Goal: Ask a question

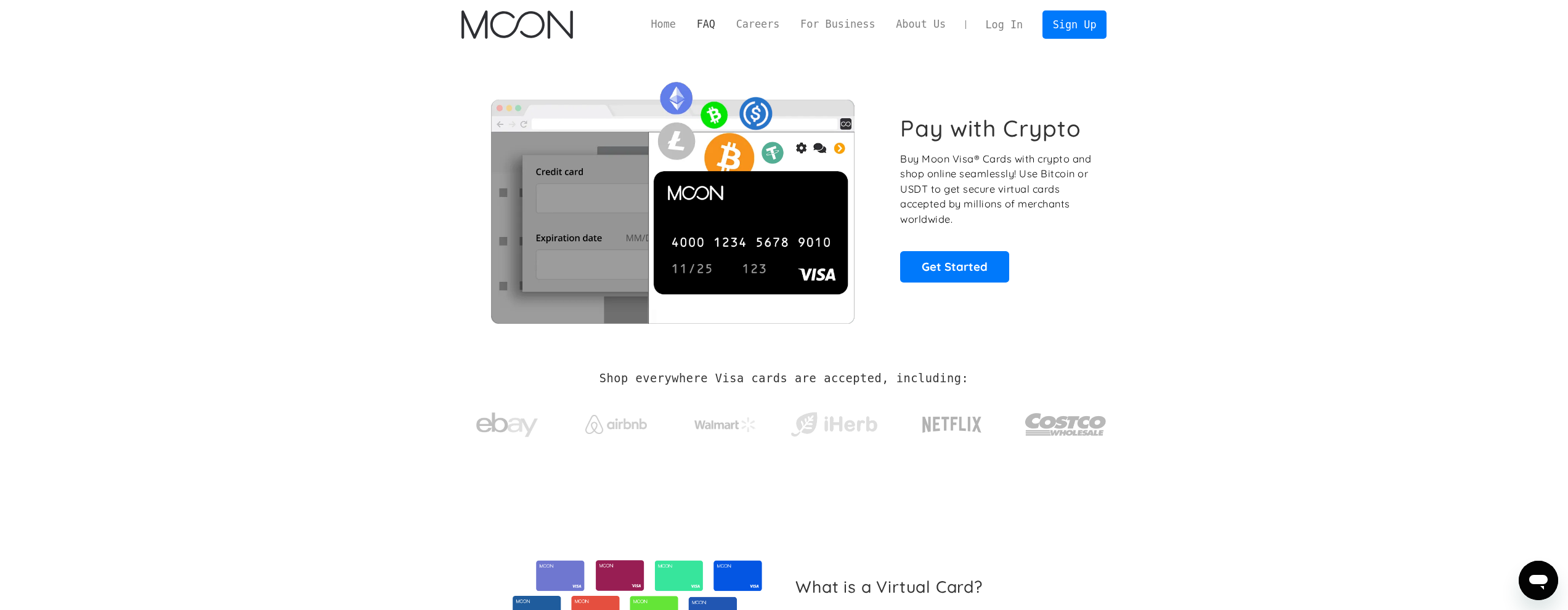
click at [726, 24] on link "FAQ" at bounding box center [705, 24] width 40 height 15
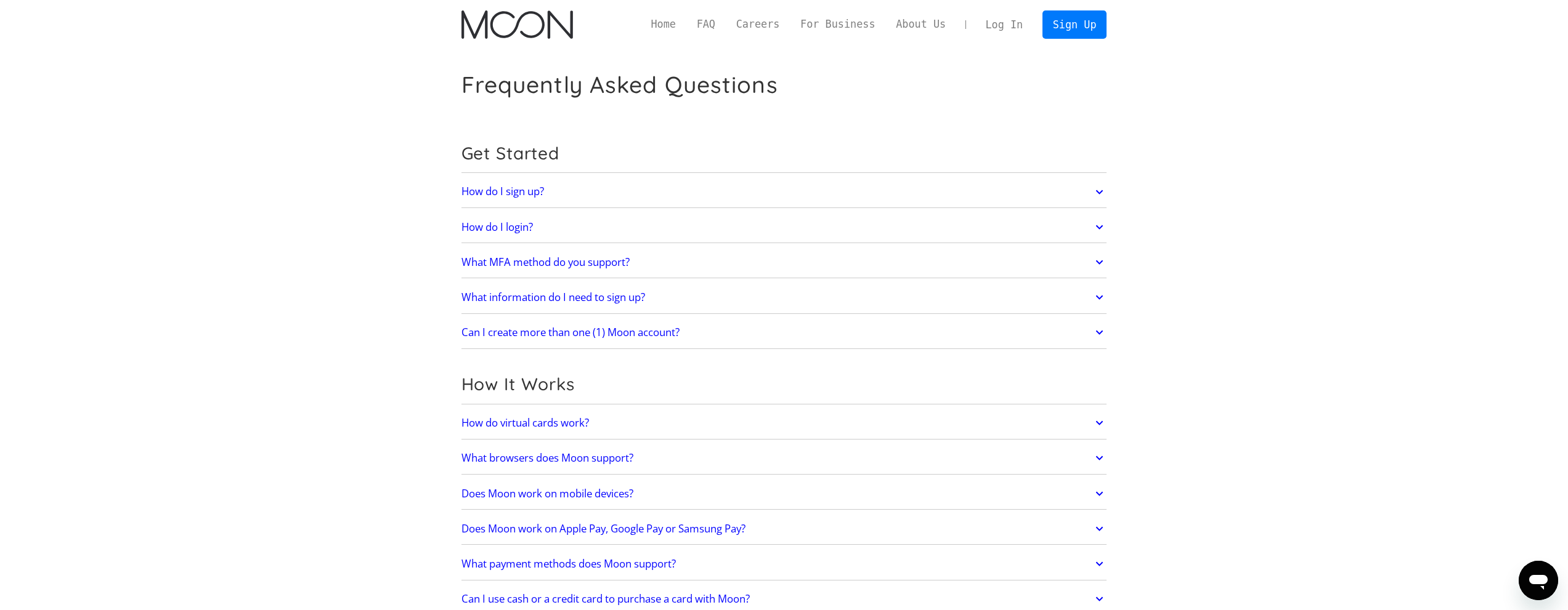
click at [731, 425] on link "How do virtual cards work?" at bounding box center [784, 423] width 646 height 26
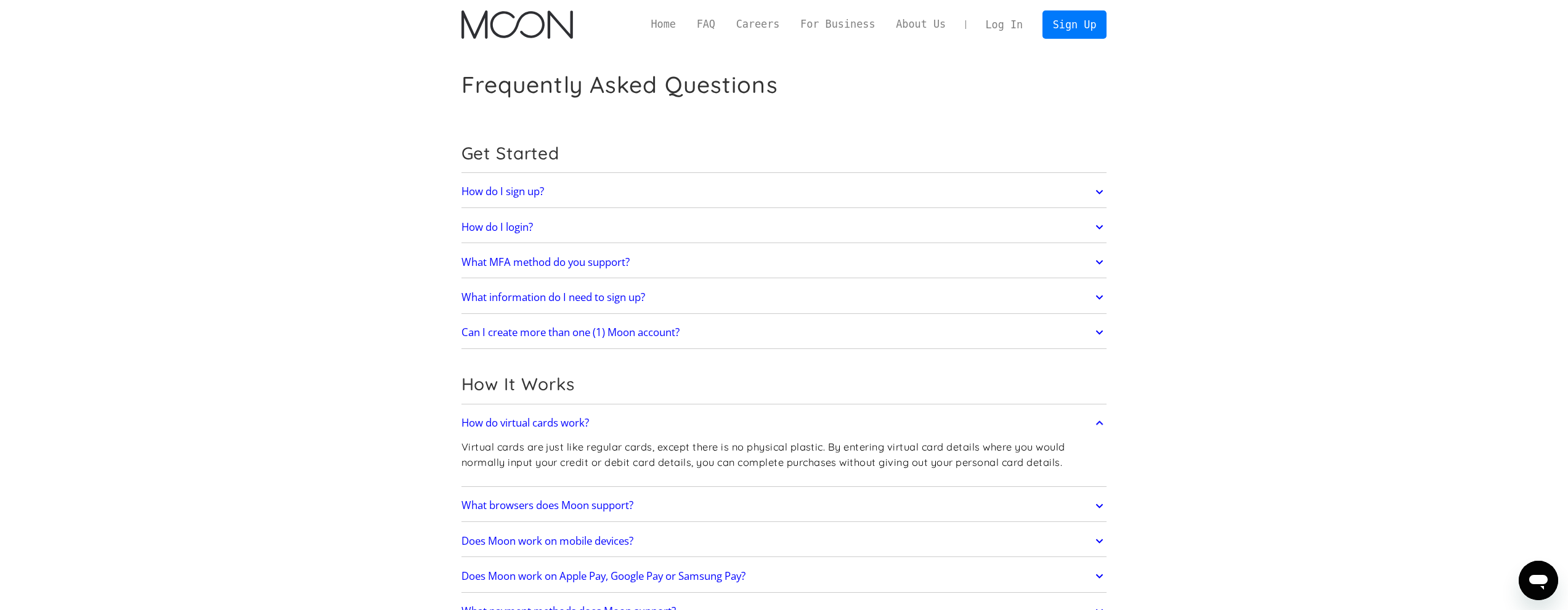
click at [731, 425] on link "How do virtual cards work?" at bounding box center [784, 423] width 646 height 26
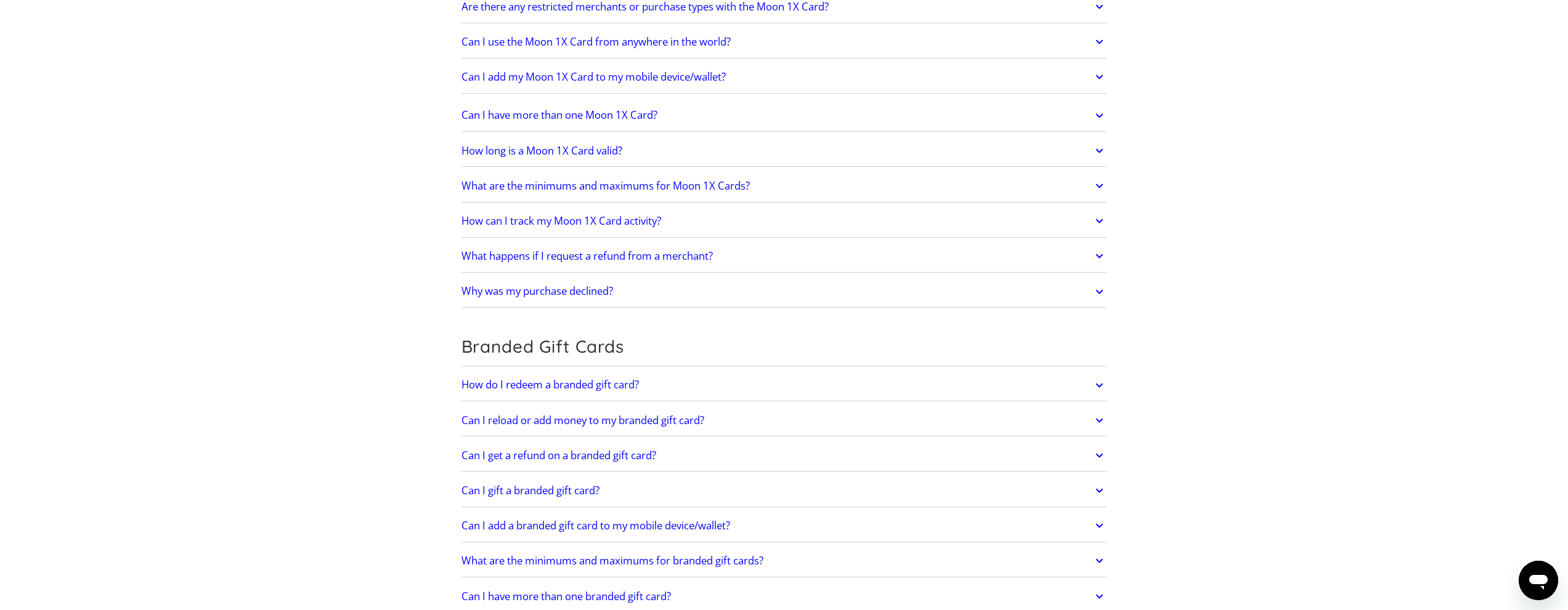
scroll to position [1137, 0]
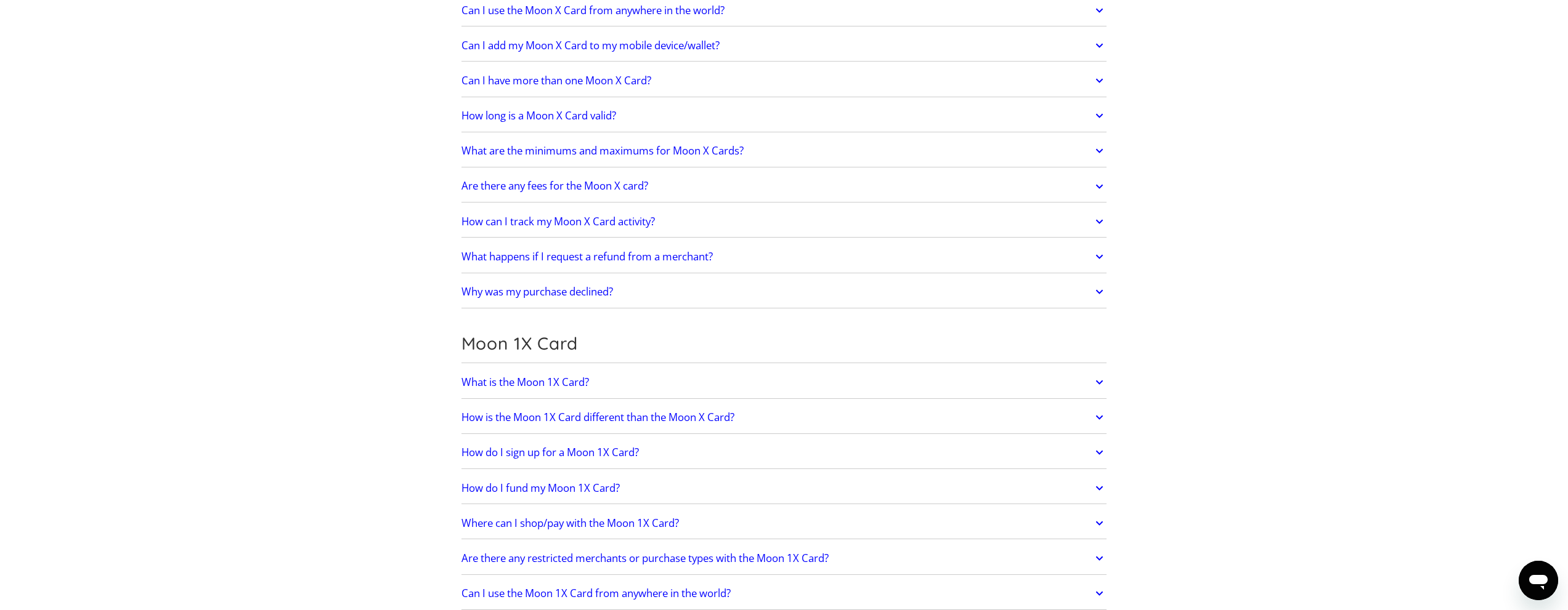
click at [843, 197] on link "Are there any fees for the Moon X card?" at bounding box center [784, 186] width 646 height 26
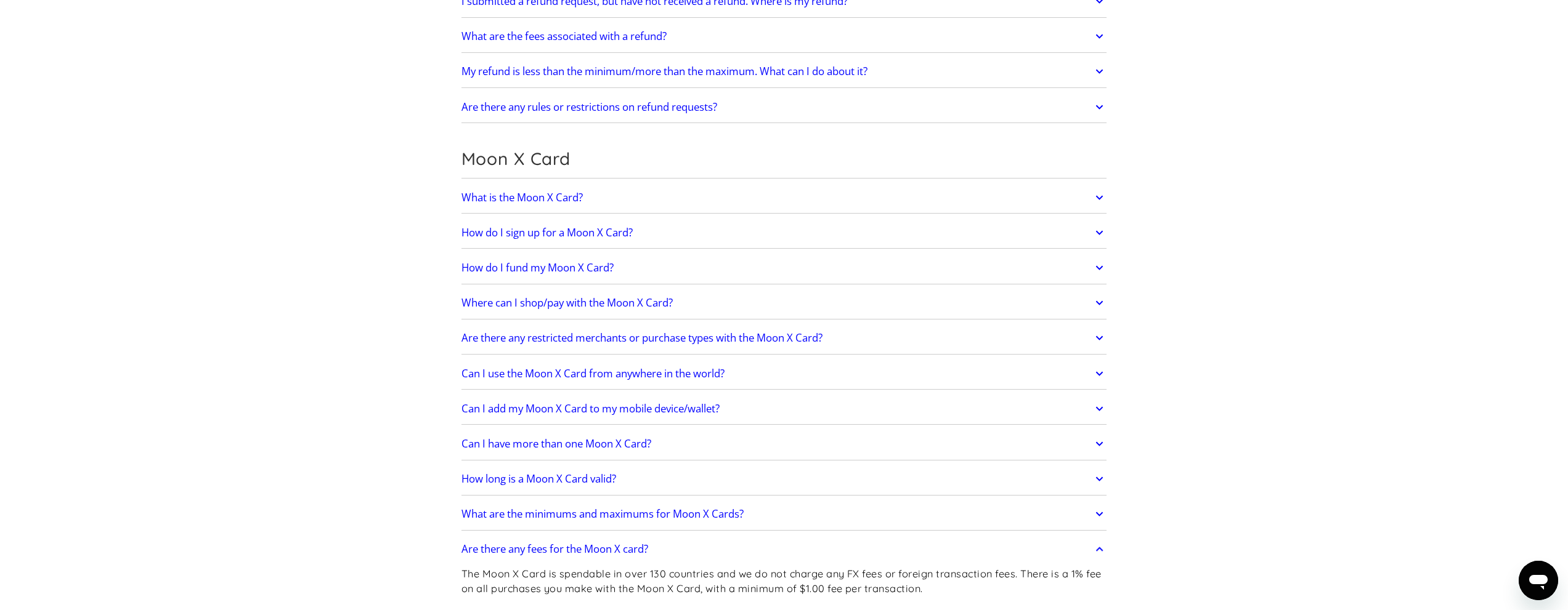
scroll to position [980, 0]
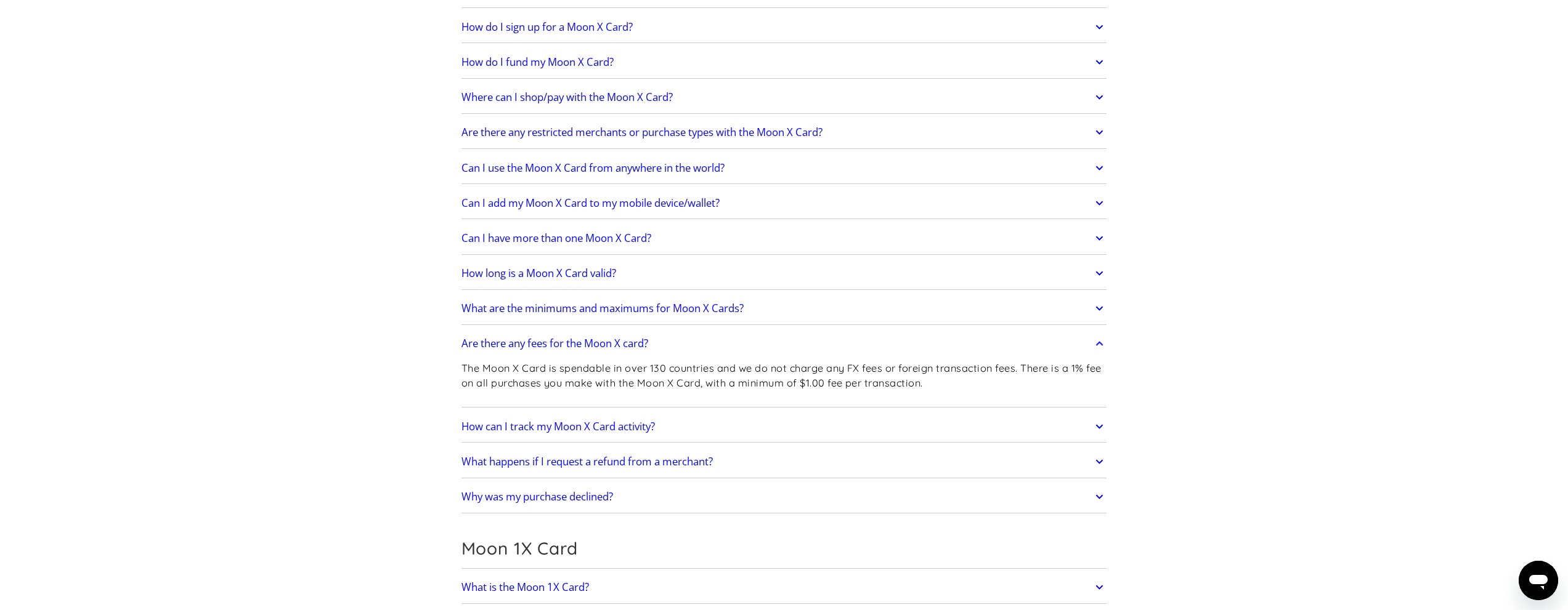
click at [1533, 586] on icon "Open messaging window" at bounding box center [1537, 580] width 22 height 22
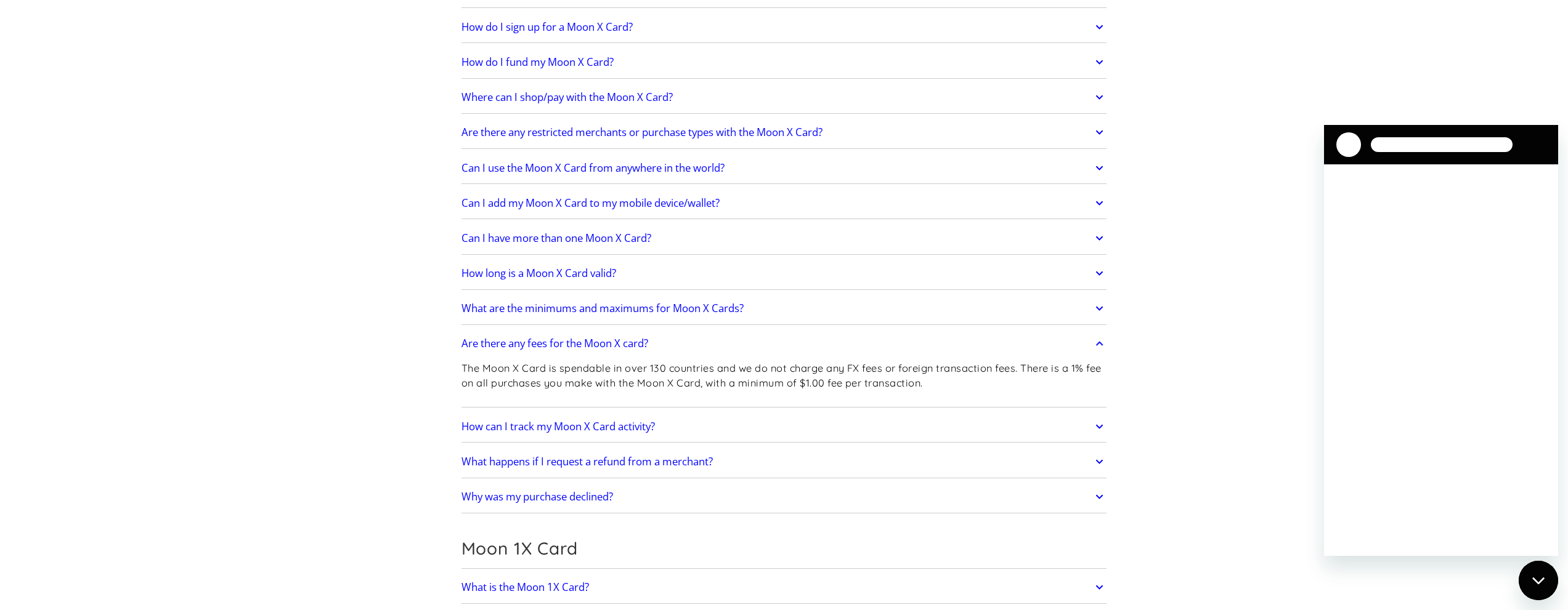
scroll to position [0, 0]
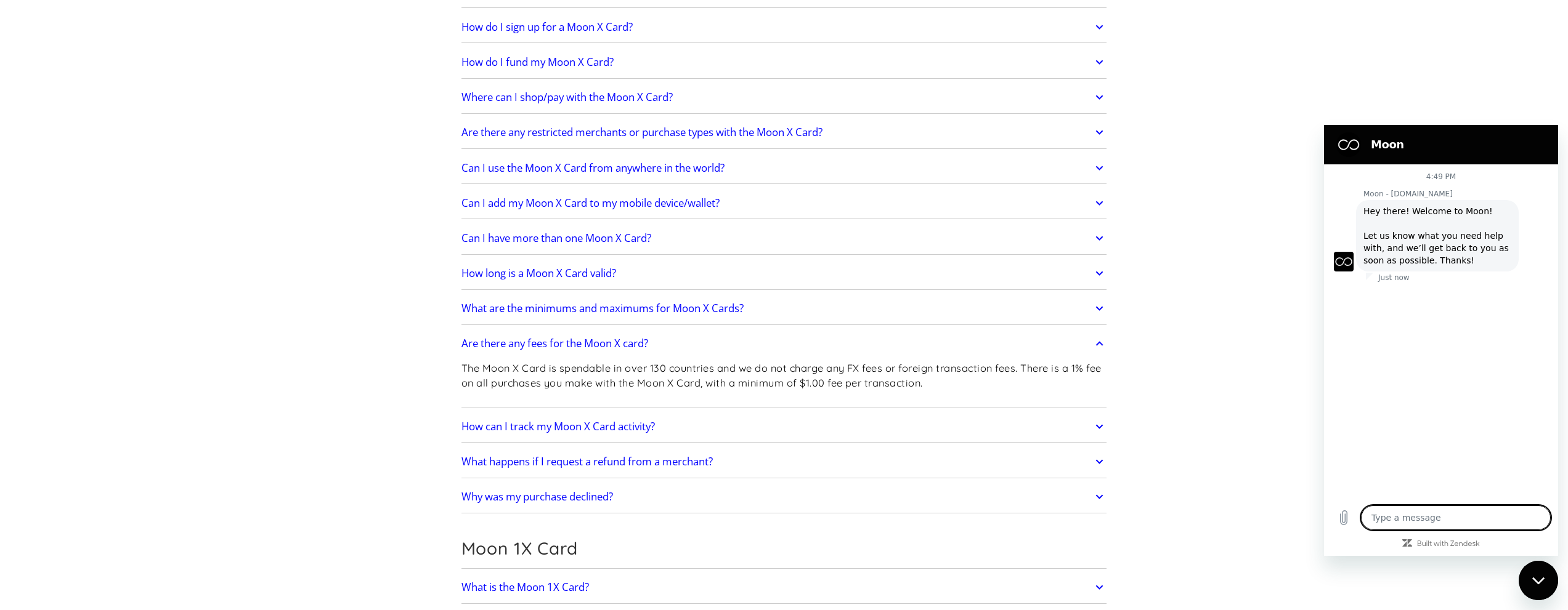
type textarea "x"
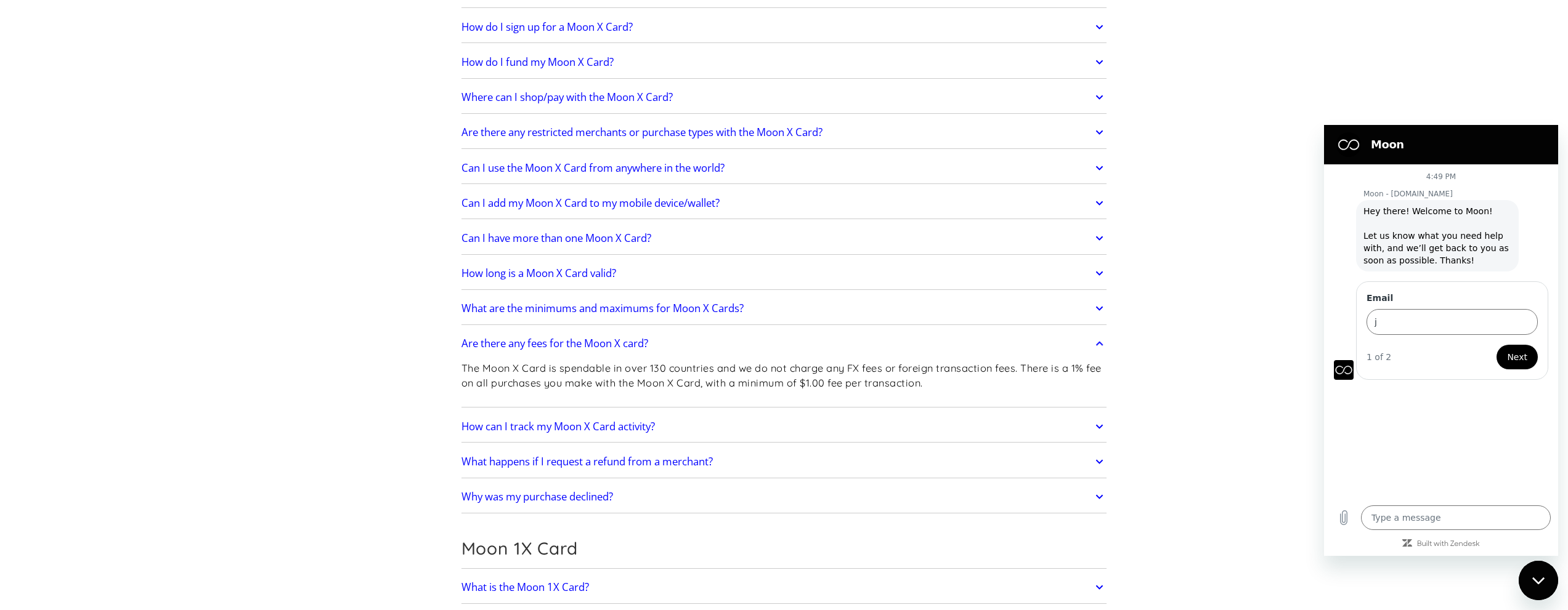
click at [1520, 347] on button "Next" at bounding box center [1516, 358] width 41 height 25
click at [1430, 319] on input "j" at bounding box center [1452, 322] width 172 height 26
type input "j@gmail.com"
click at [1496, 345] on button "Next" at bounding box center [1516, 358] width 41 height 25
type textarea "x"
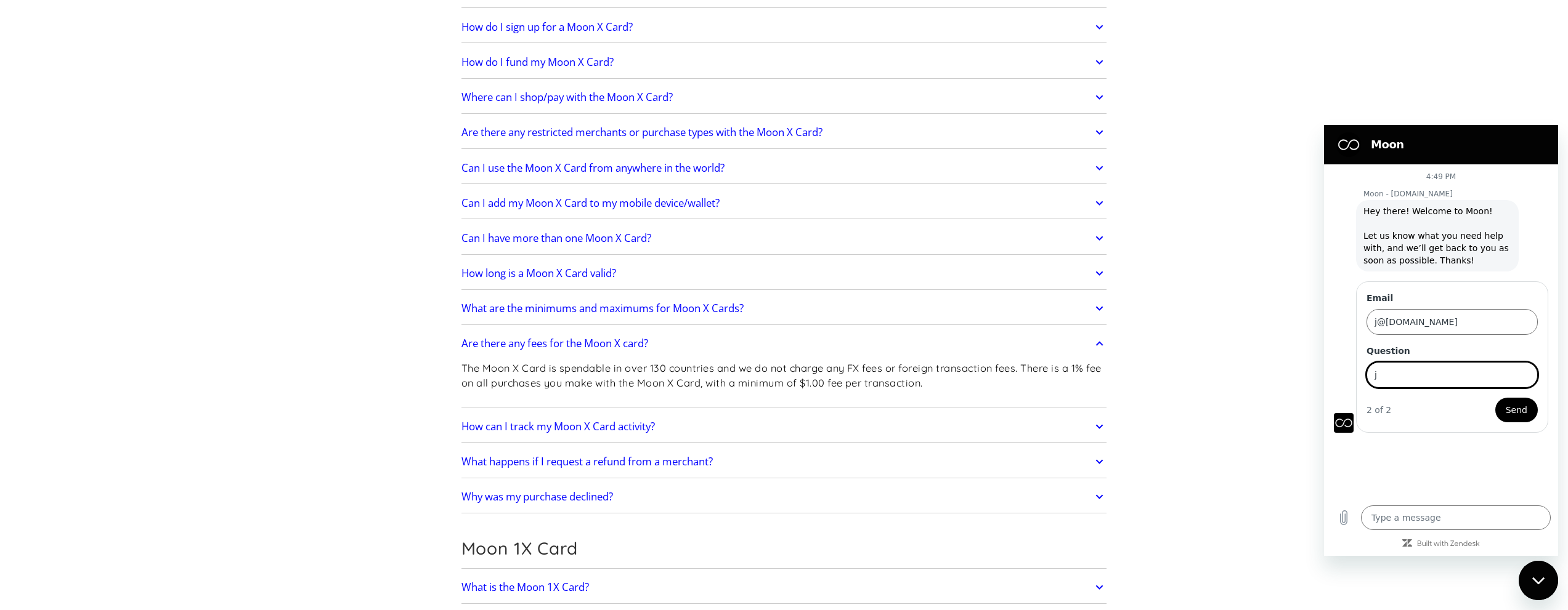
type input "j"
click at [1518, 409] on span "Send" at bounding box center [1516, 410] width 21 height 14
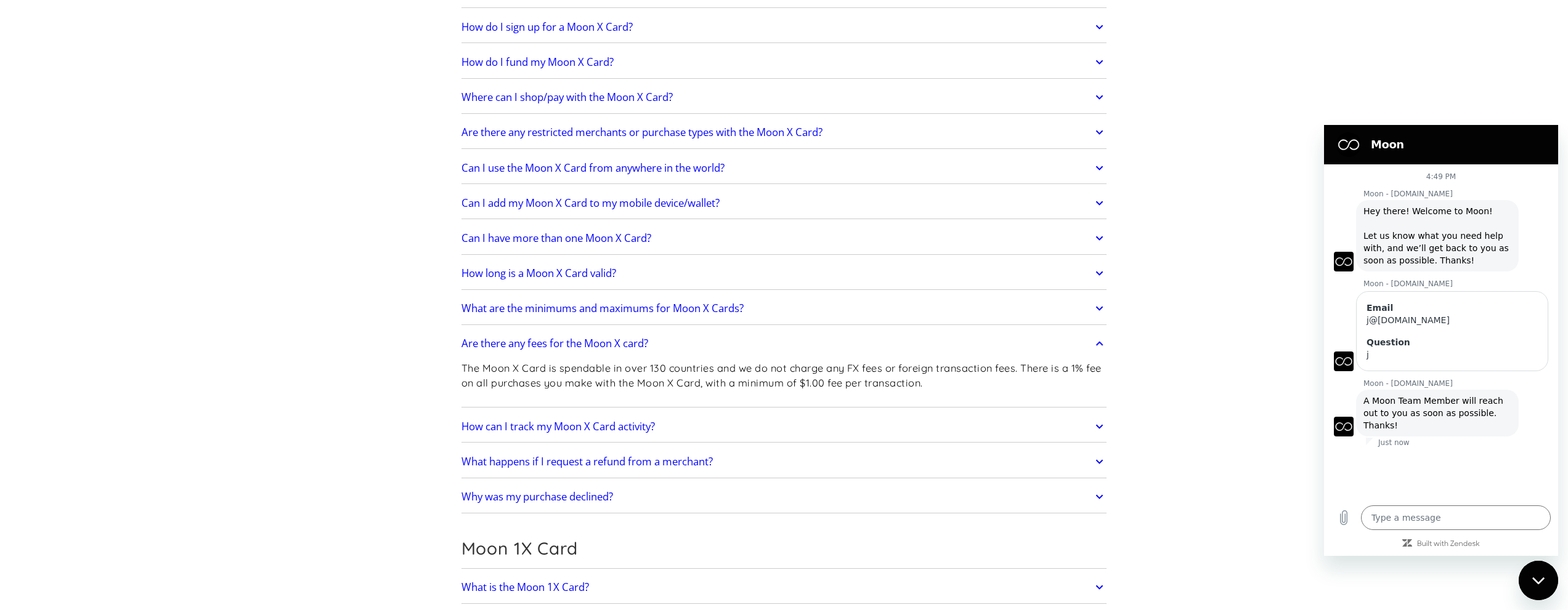
click at [1539, 576] on div "Close messaging window" at bounding box center [1538, 581] width 37 height 37
type textarea "x"
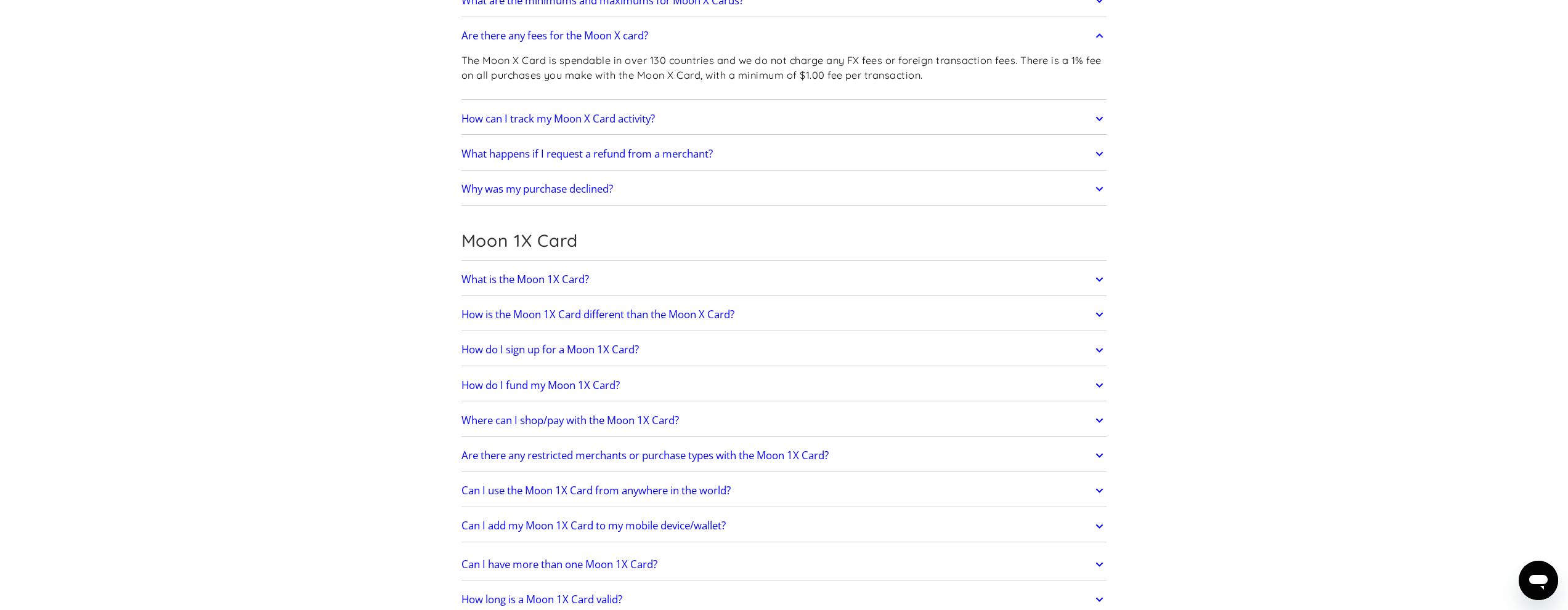
scroll to position [1493, 0]
